Goal: Task Accomplishment & Management: Use online tool/utility

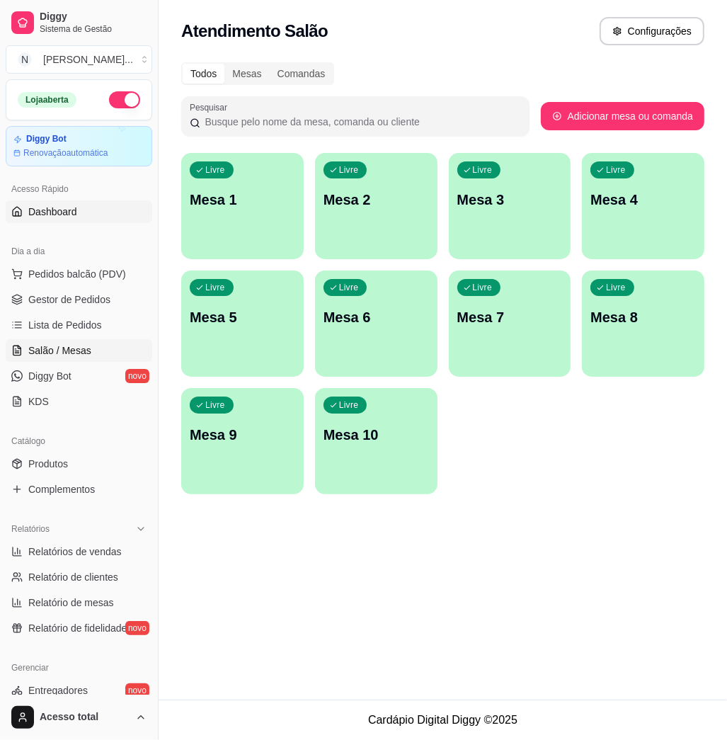
click at [91, 205] on link "Dashboard" at bounding box center [79, 211] width 147 height 23
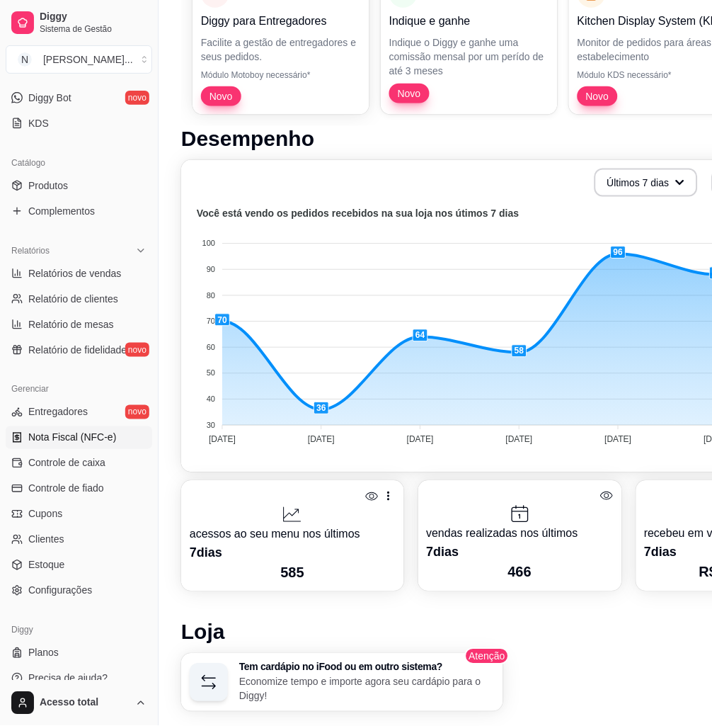
scroll to position [377, 0]
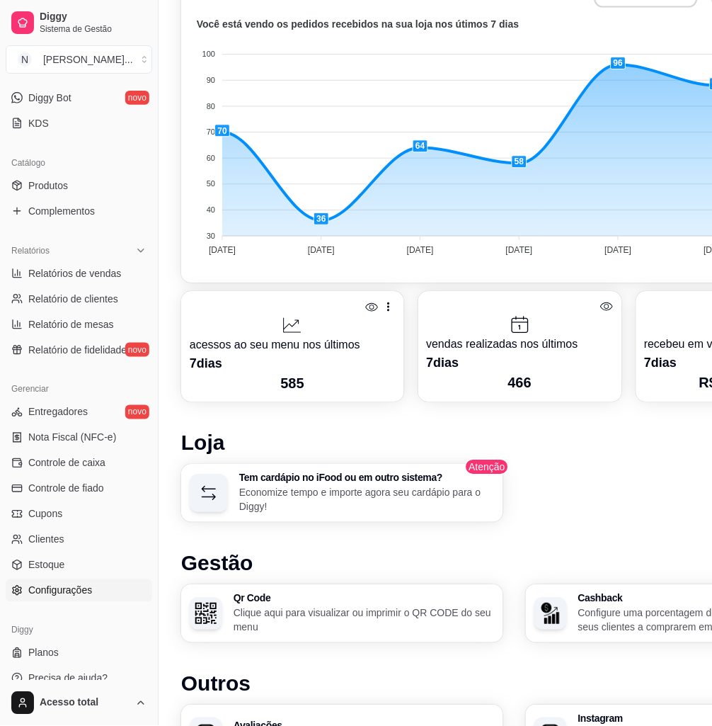
click at [34, 592] on span "Configurações" at bounding box center [60, 590] width 64 height 14
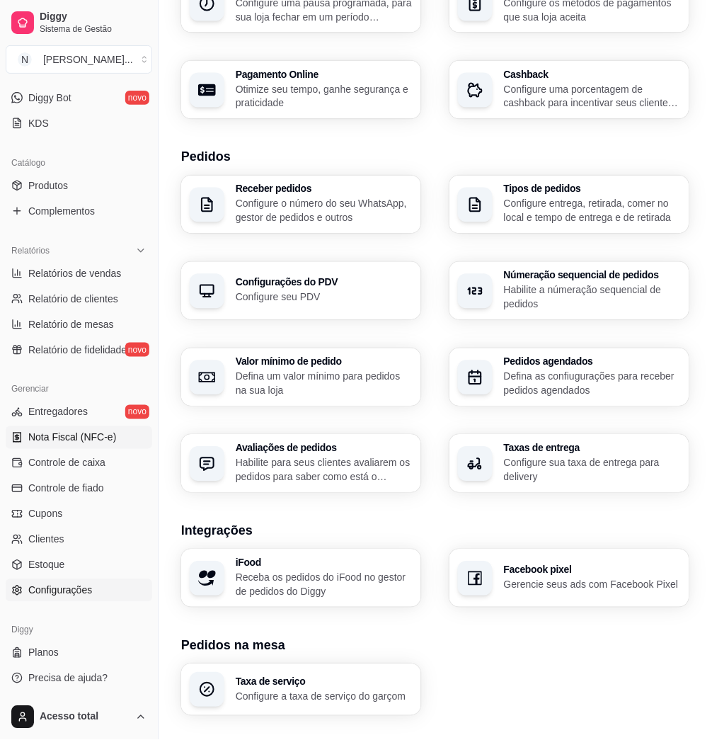
scroll to position [304, 0]
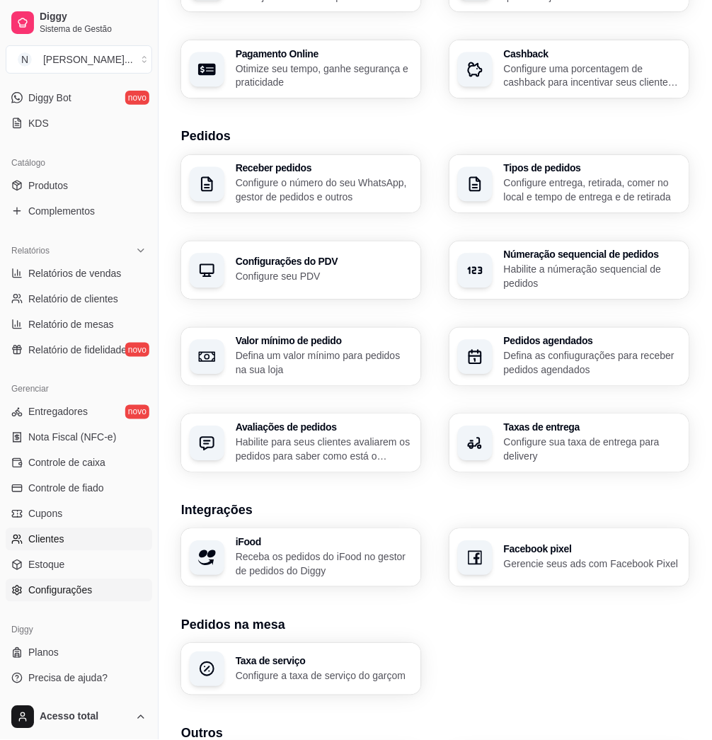
click at [57, 535] on span "Clientes" at bounding box center [46, 540] width 36 height 14
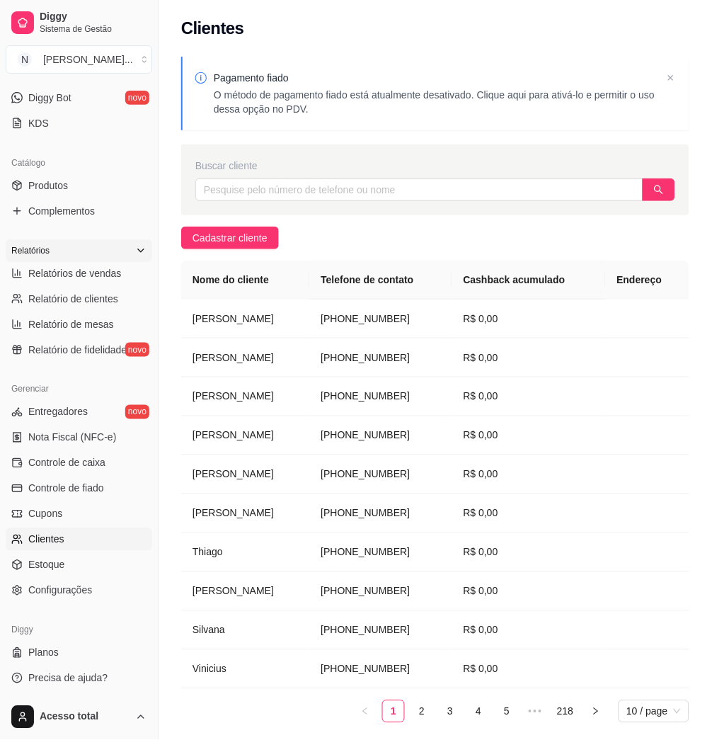
click at [135, 255] on icon at bounding box center [140, 250] width 11 height 11
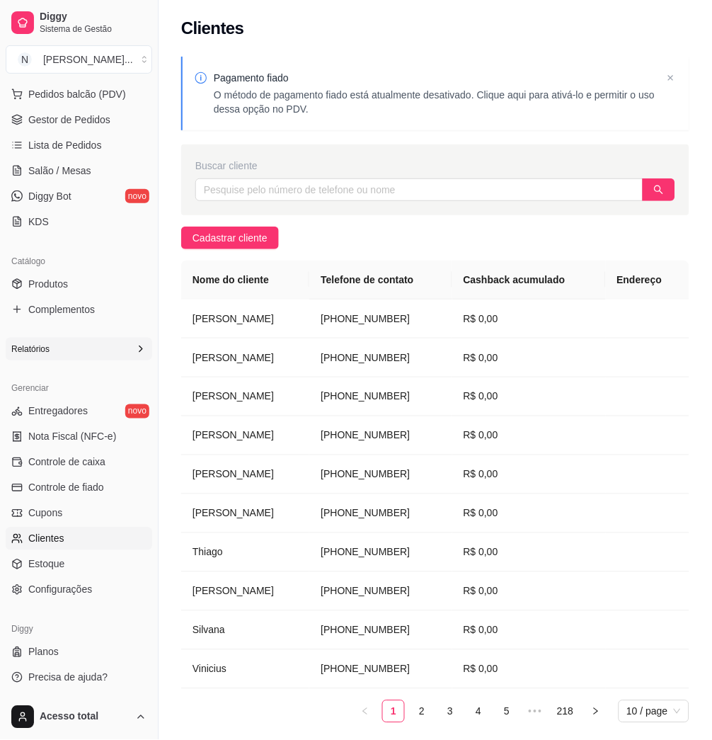
scroll to position [179, 0]
click at [135, 351] on icon at bounding box center [140, 349] width 11 height 11
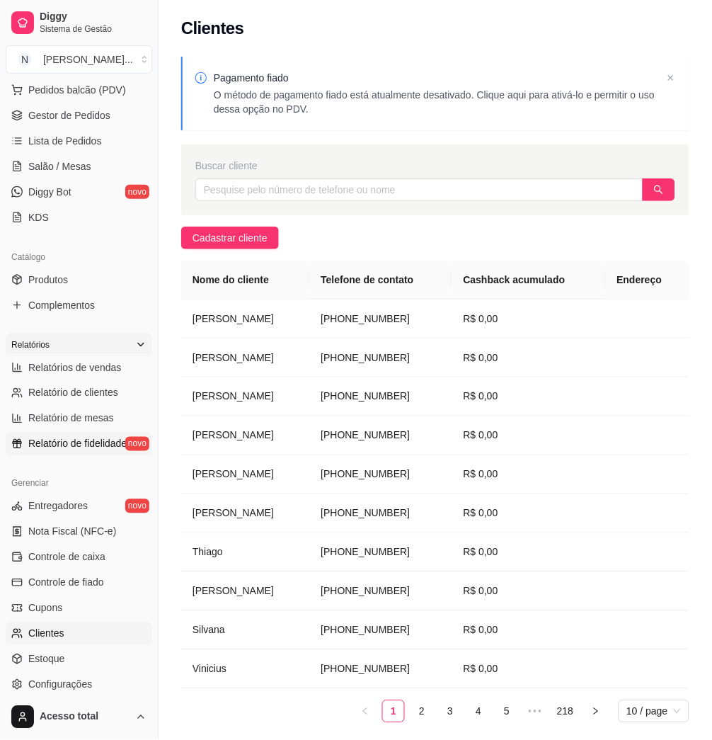
scroll to position [0, 0]
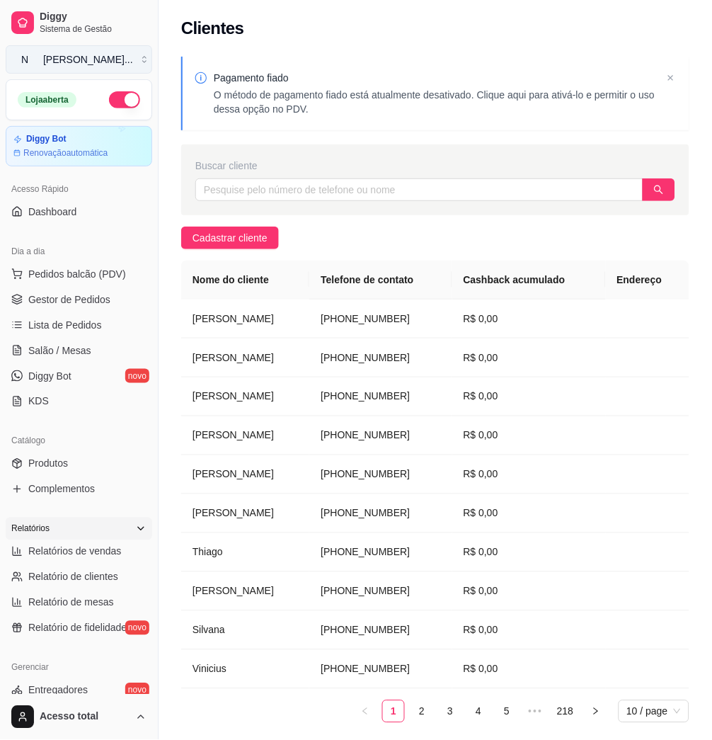
click at [132, 64] on button "N [PERSON_NAME] ..." at bounding box center [79, 59] width 147 height 28
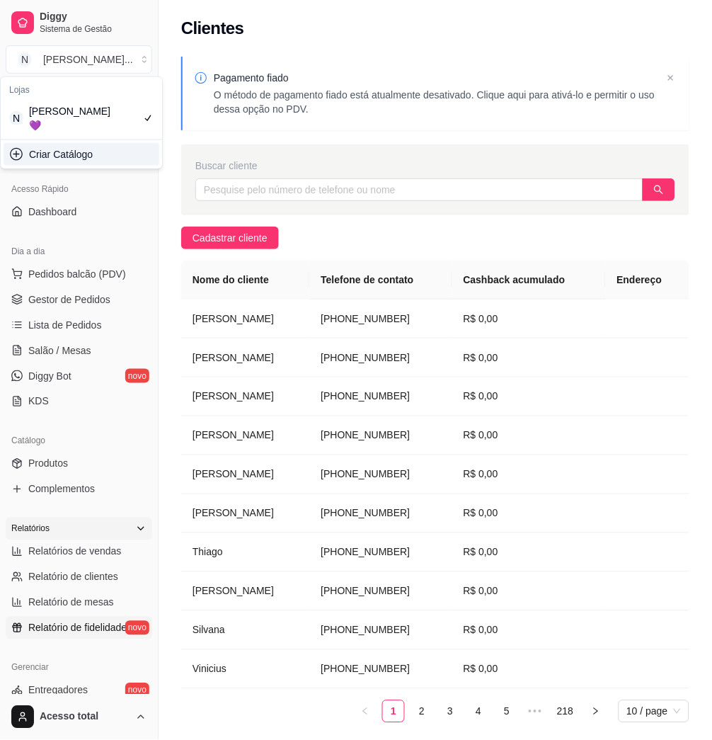
scroll to position [278, 0]
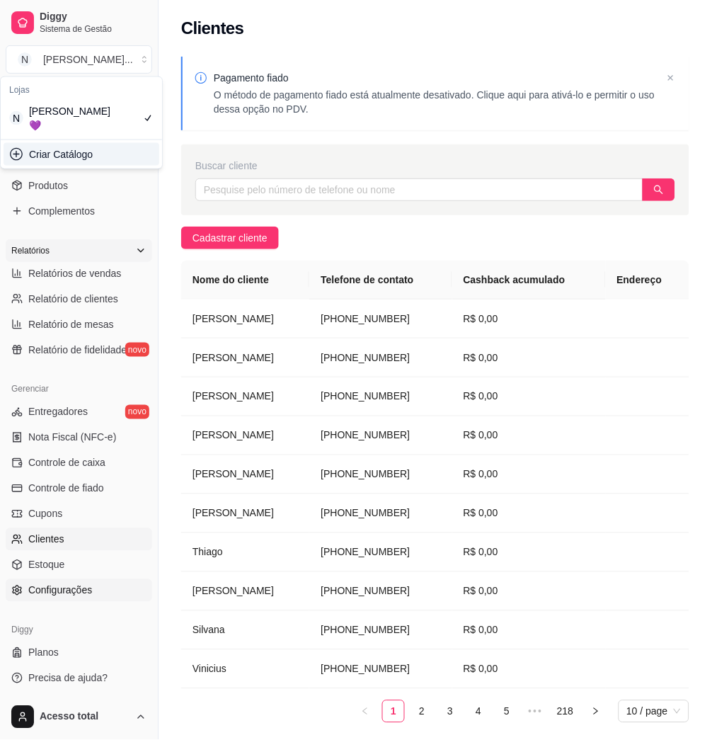
click at [98, 588] on link "Configurações" at bounding box center [79, 590] width 147 height 23
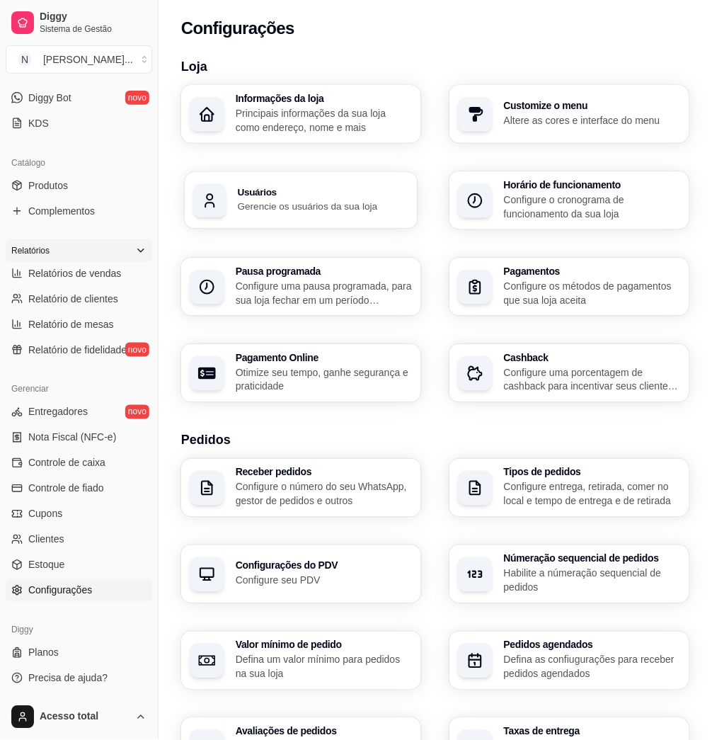
click at [227, 183] on div "button" at bounding box center [210, 200] width 34 height 34
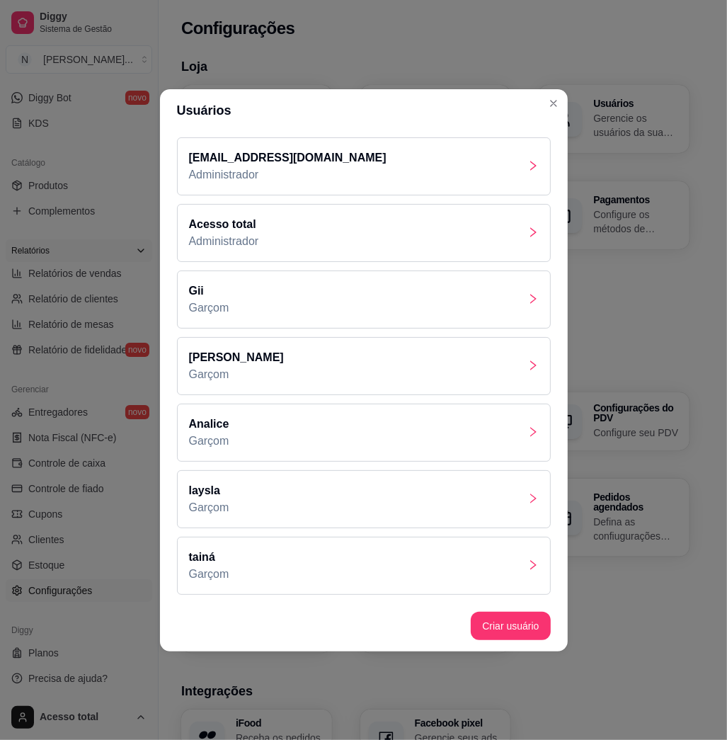
click at [457, 221] on div "Acesso total Administrador" at bounding box center [364, 233] width 374 height 58
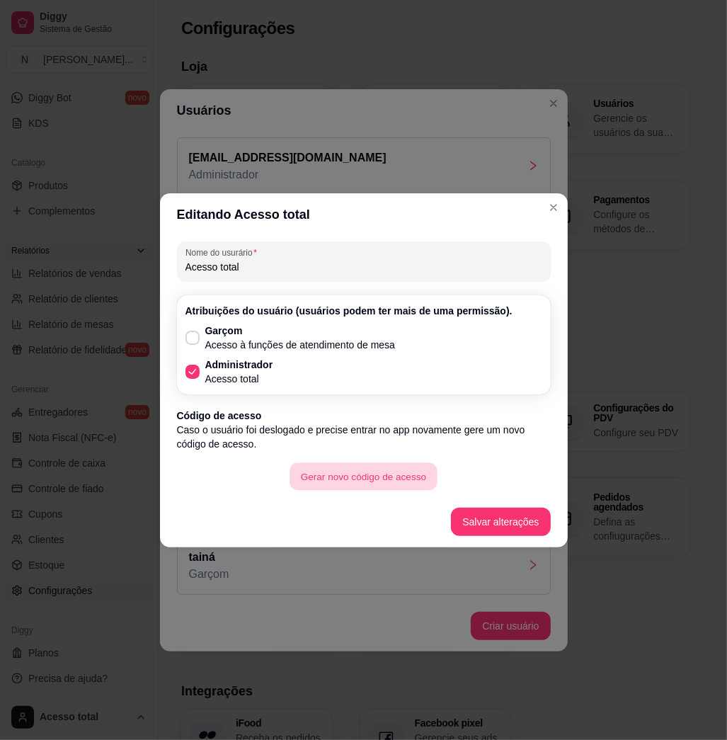
click at [336, 469] on button "Gerar novo código de acesso" at bounding box center [363, 476] width 147 height 28
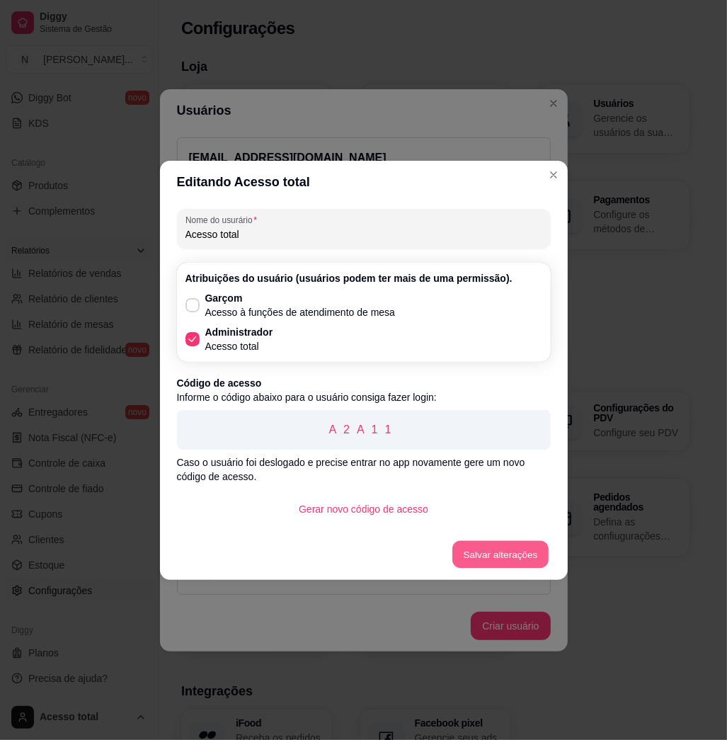
click at [499, 561] on button "Salvar alterações" at bounding box center [500, 554] width 96 height 28
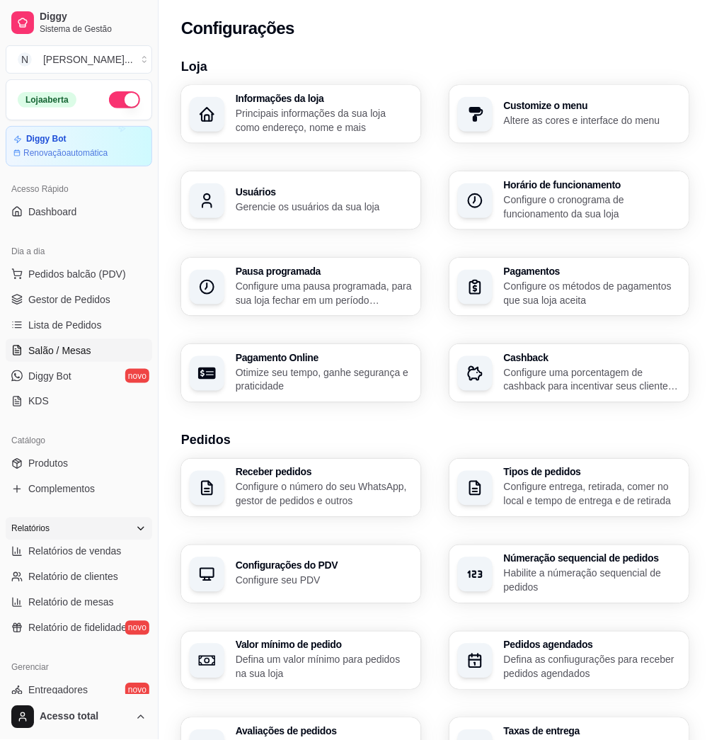
click at [91, 353] on span "Salão / Mesas" at bounding box center [59, 350] width 63 height 14
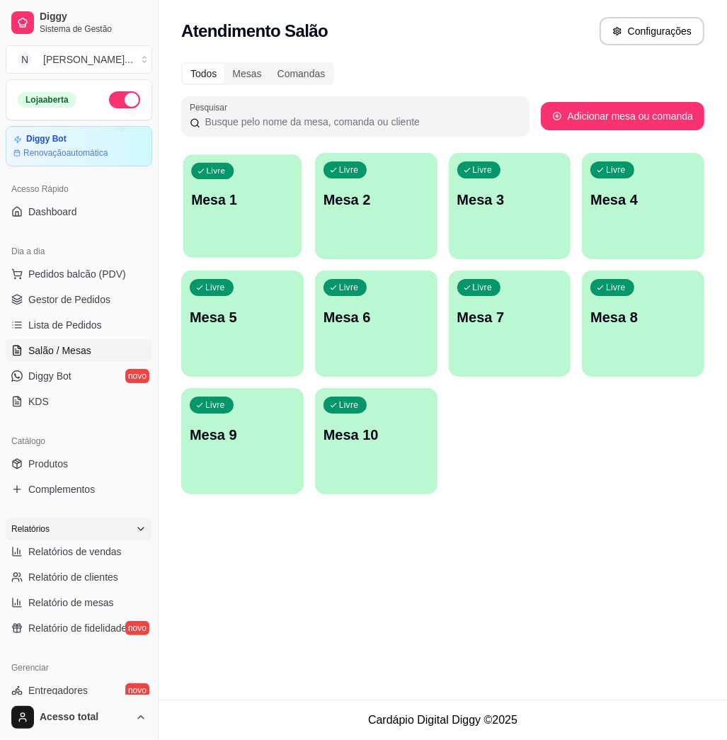
click at [206, 236] on div "Livre Mesa 1" at bounding box center [242, 197] width 119 height 86
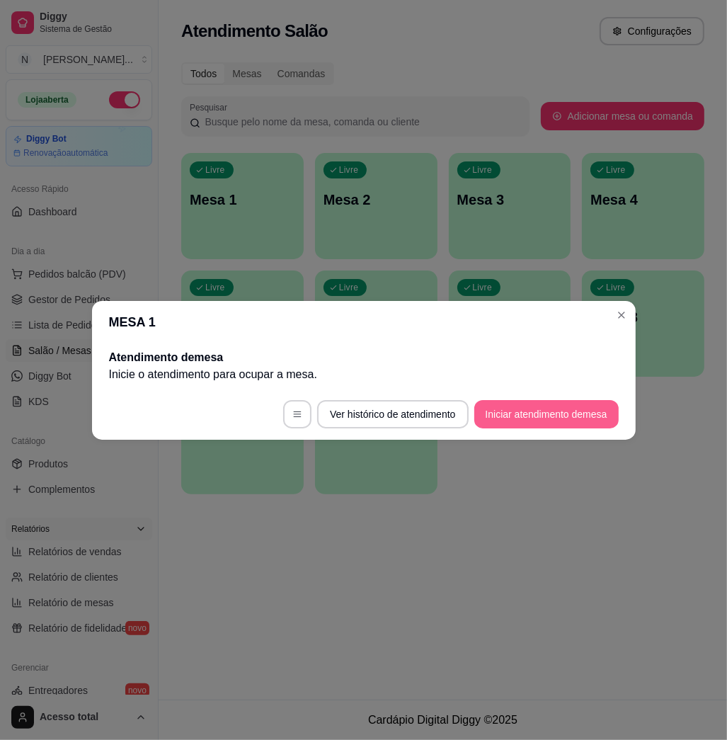
click at [500, 423] on button "Iniciar atendimento de mesa" at bounding box center [546, 414] width 144 height 28
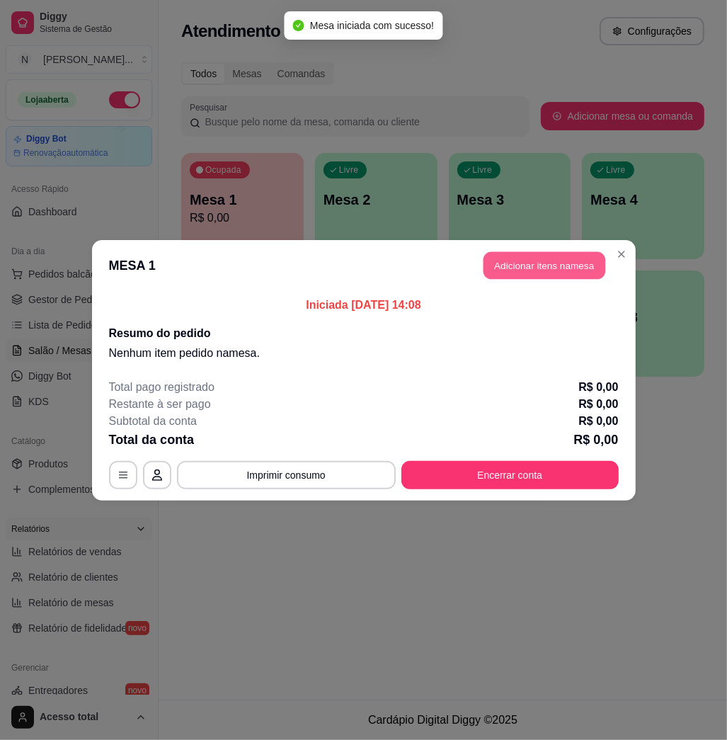
click at [502, 266] on button "Adicionar itens na mesa" at bounding box center [545, 265] width 122 height 28
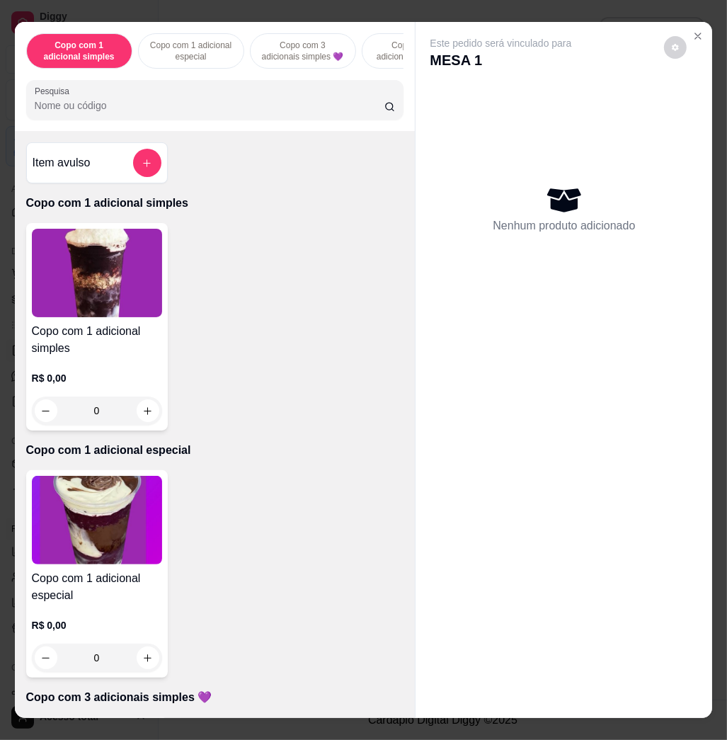
scroll to position [472, 0]
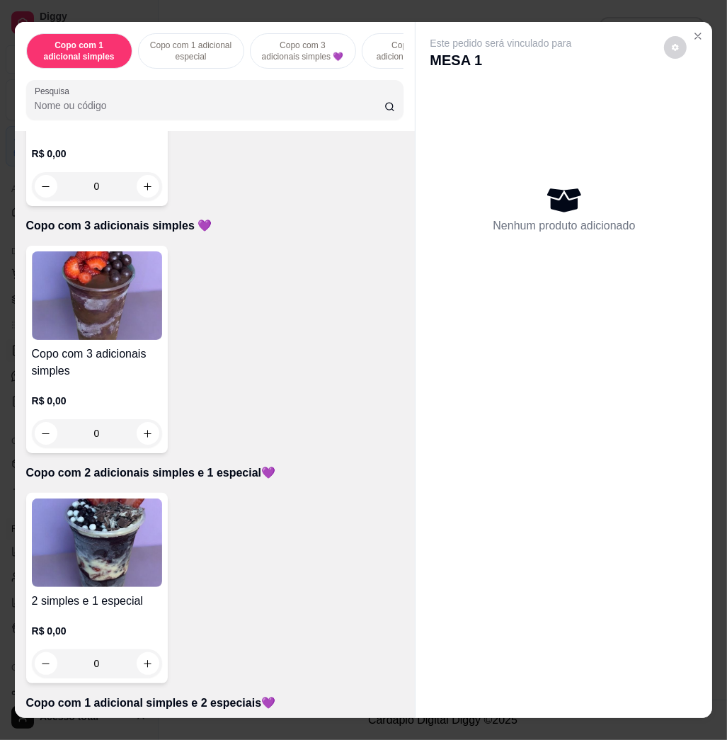
click at [104, 547] on img at bounding box center [97, 543] width 130 height 89
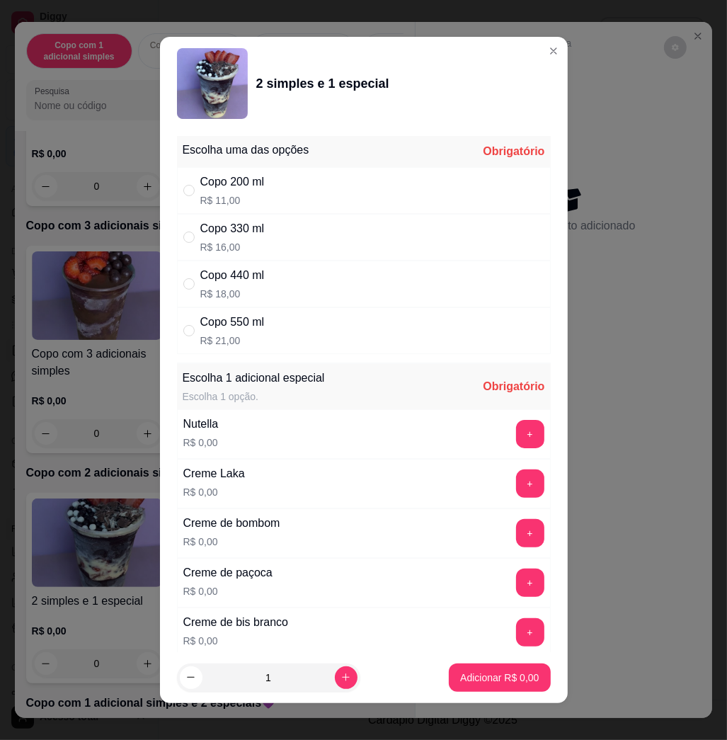
click at [303, 234] on div "Copo 330 ml R$ 16,00" at bounding box center [364, 237] width 374 height 47
radio input "true"
click at [510, 500] on div "Creme Laka R$ 0,00 +" at bounding box center [364, 484] width 374 height 50
click at [516, 477] on button "+" at bounding box center [530, 483] width 28 height 28
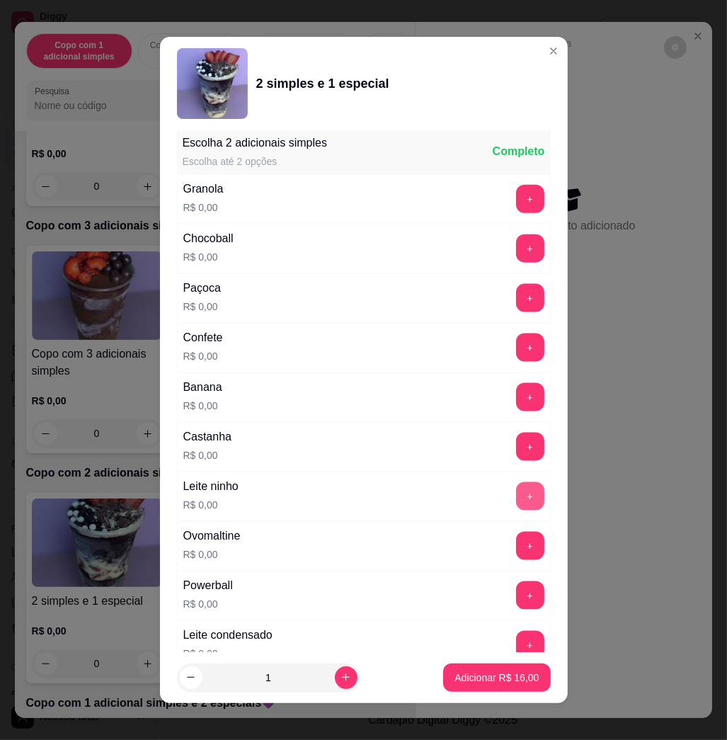
scroll to position [8, 0]
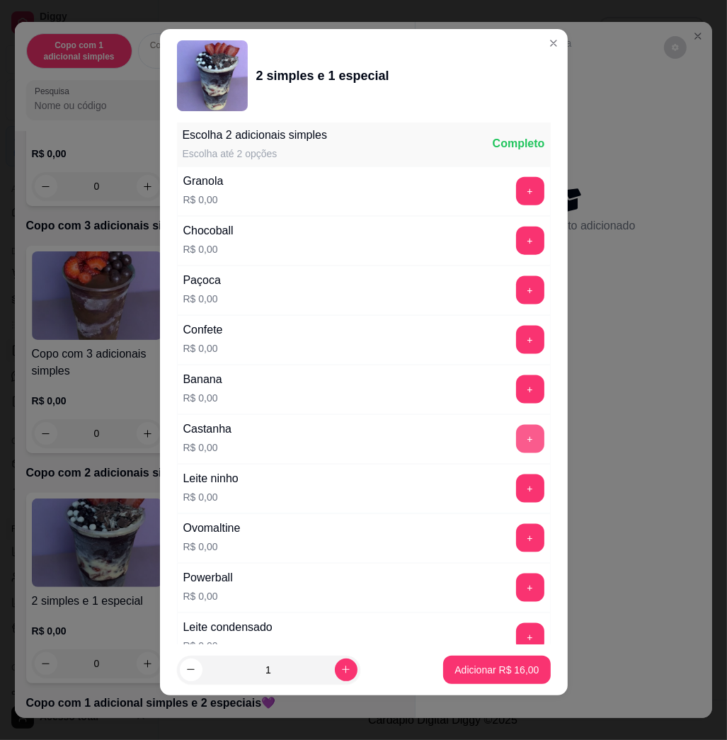
click at [516, 443] on button "+" at bounding box center [530, 439] width 28 height 28
drag, startPoint x: 476, startPoint y: 493, endPoint x: 484, endPoint y: 494, distance: 8.5
click at [511, 494] on div "+" at bounding box center [531, 488] width 40 height 28
click at [516, 494] on button "+" at bounding box center [530, 489] width 28 height 28
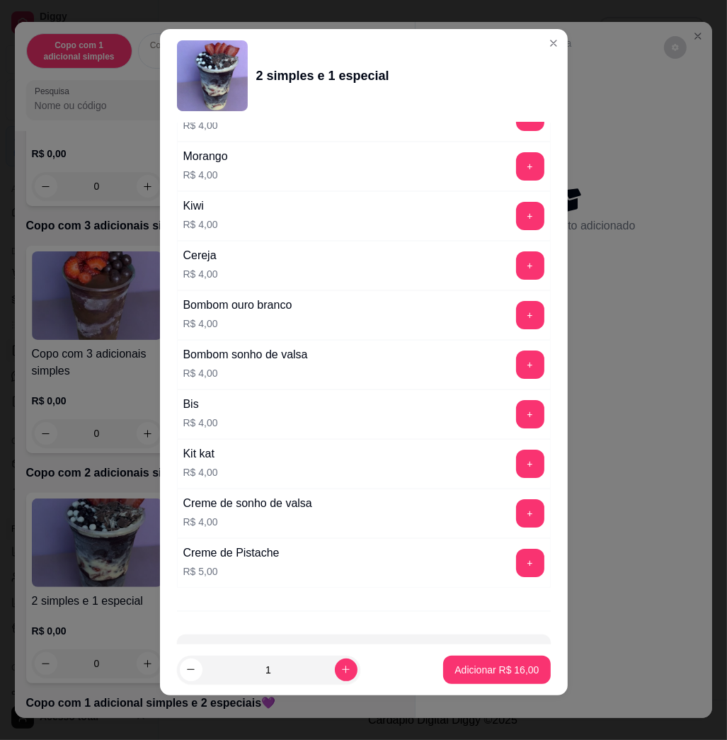
scroll to position [3475, 0]
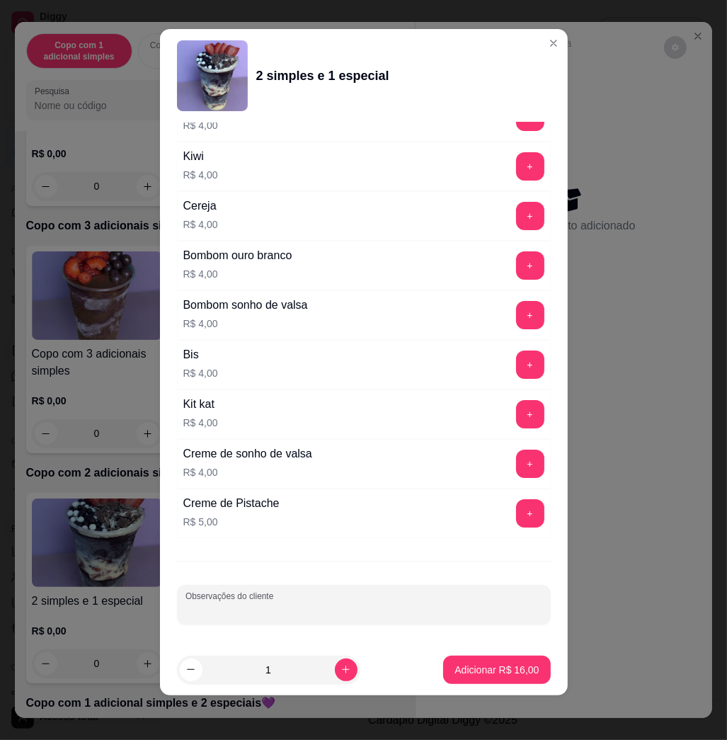
click at [399, 607] on input "Observações do cliente" at bounding box center [364, 610] width 357 height 14
type input "comer"
click at [496, 666] on p "Adicionar R$ 16,00" at bounding box center [497, 669] width 82 height 13
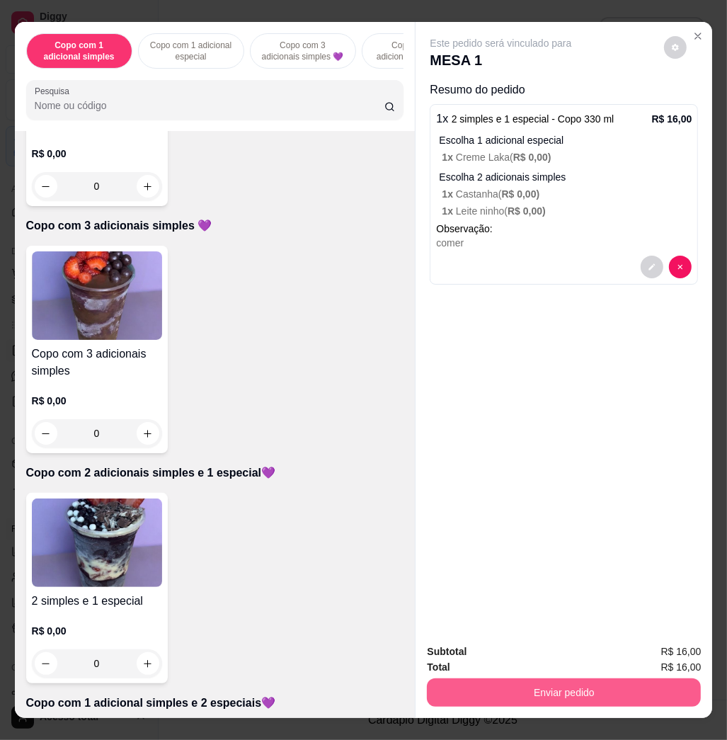
click at [472, 690] on button "Enviar pedido" at bounding box center [564, 692] width 274 height 28
click at [489, 651] on button "Não registrar e enviar pedido" at bounding box center [515, 650] width 147 height 27
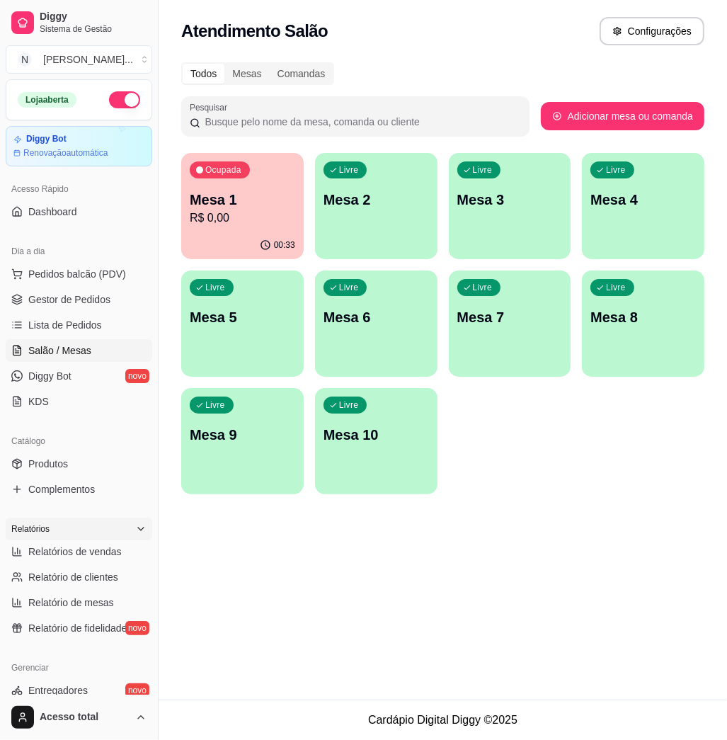
click at [167, 561] on div "Atendimento Salão Configurações Todos Mesas Comandas Pesquisar Adicionar mesa o…" at bounding box center [443, 350] width 569 height 700
click at [161, 563] on button "Toggle Sidebar" at bounding box center [157, 370] width 11 height 740
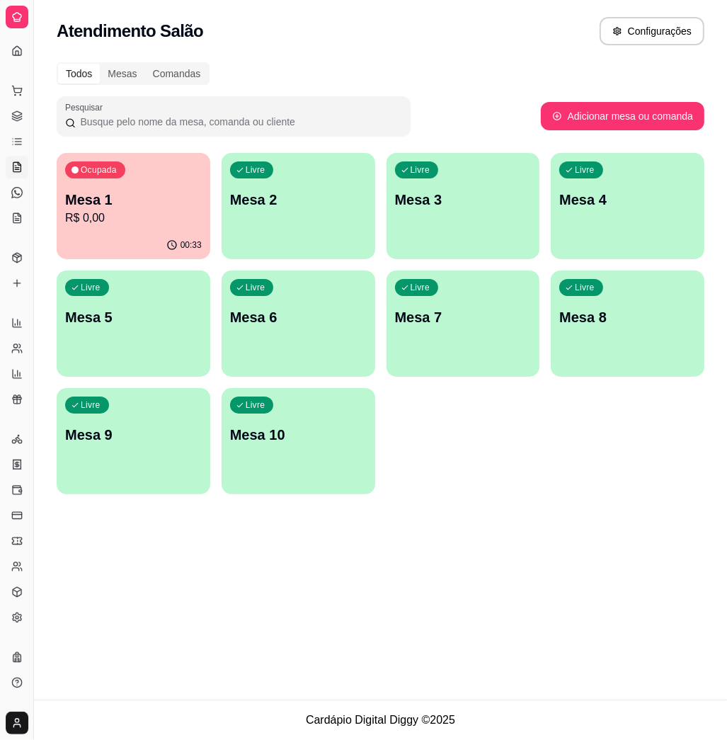
click at [183, 632] on div "Atendimento Salão Configurações Todos Mesas Comandas Pesquisar Adicionar mesa o…" at bounding box center [380, 350] width 693 height 700
